Goal: Check status: Check status

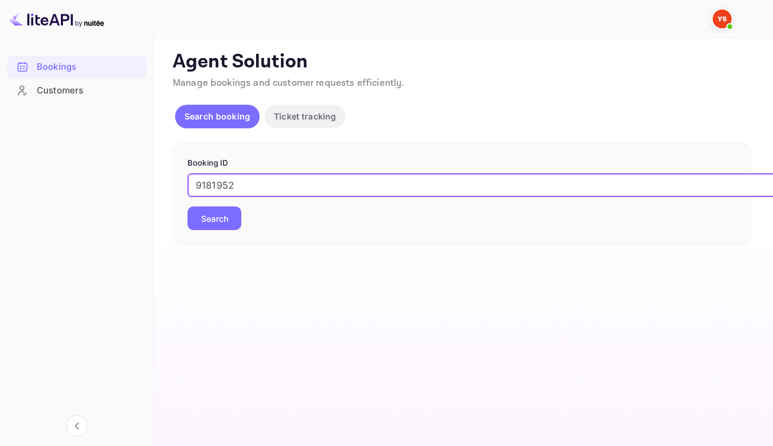
type input "9181952"
click at [230, 230] on button "Search" at bounding box center [215, 218] width 54 height 24
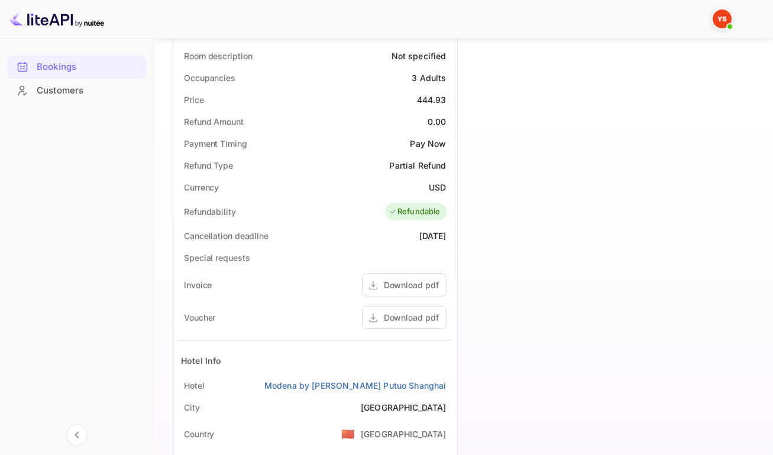
scroll to position [390, 0]
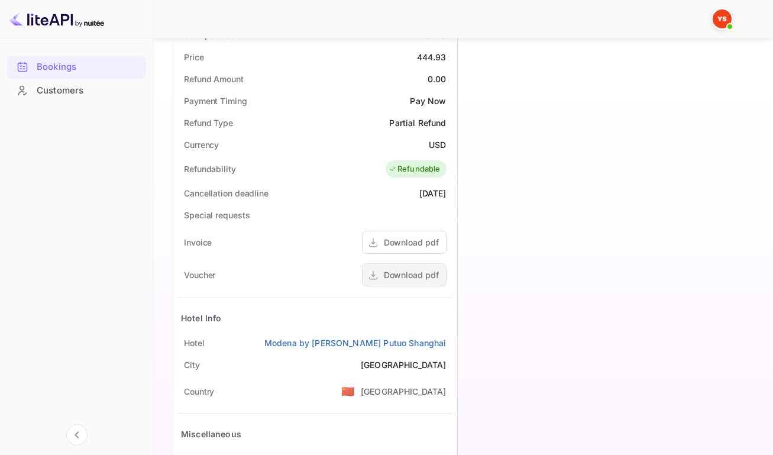
click at [389, 281] on div "Download pdf" at bounding box center [411, 275] width 55 height 12
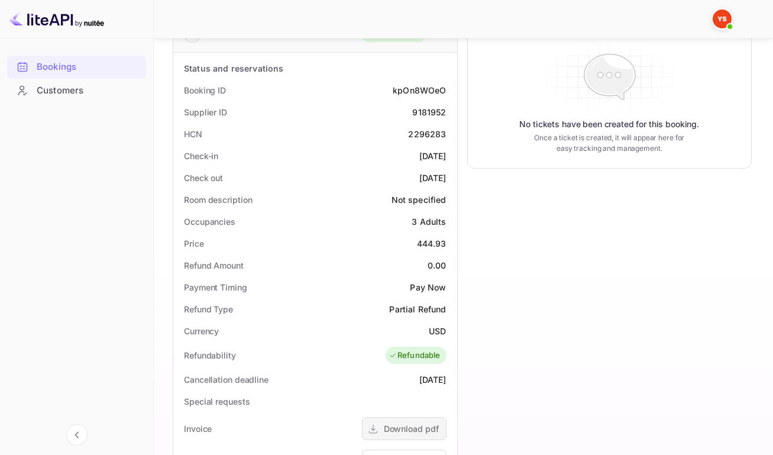
scroll to position [369, 0]
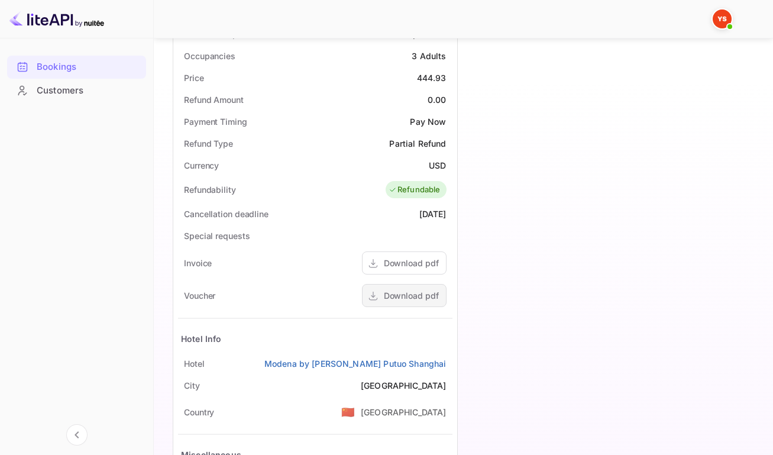
click at [392, 302] on div "Download pdf" at bounding box center [411, 295] width 55 height 12
